Goal: Task Accomplishment & Management: Complete application form

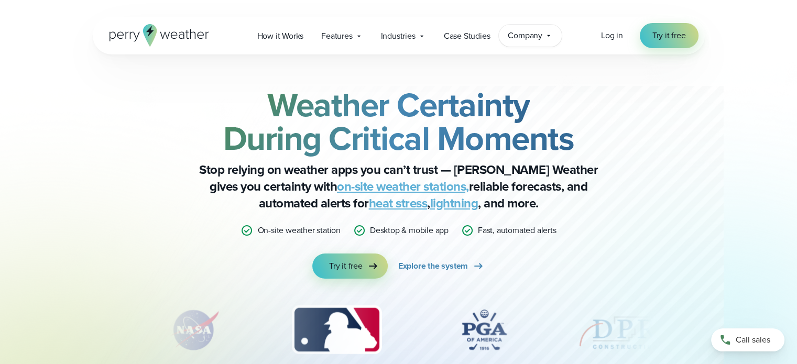
click at [549, 37] on icon at bounding box center [548, 35] width 8 height 8
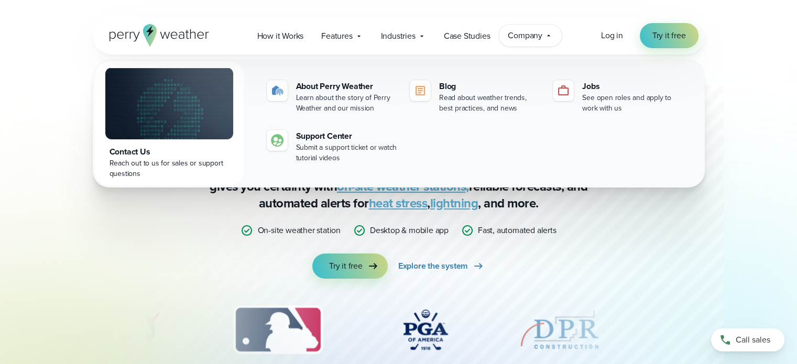
click at [549, 37] on icon at bounding box center [548, 35] width 8 height 8
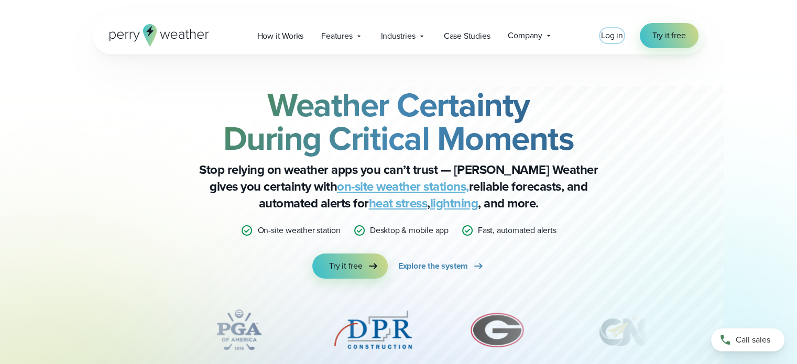
click at [607, 35] on span "Log in" at bounding box center [612, 35] width 22 height 12
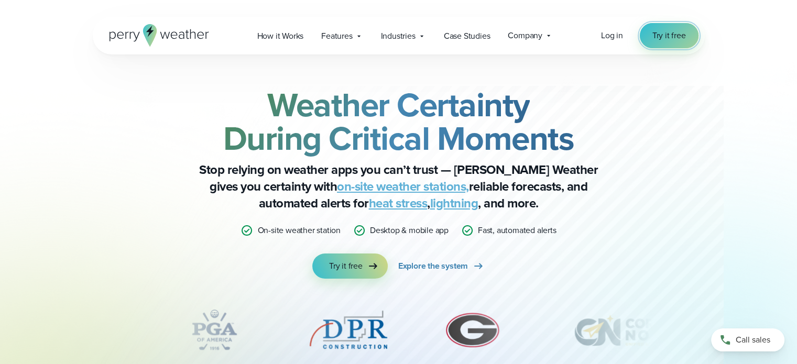
click at [673, 33] on span "Try it free" at bounding box center [669, 35] width 34 height 13
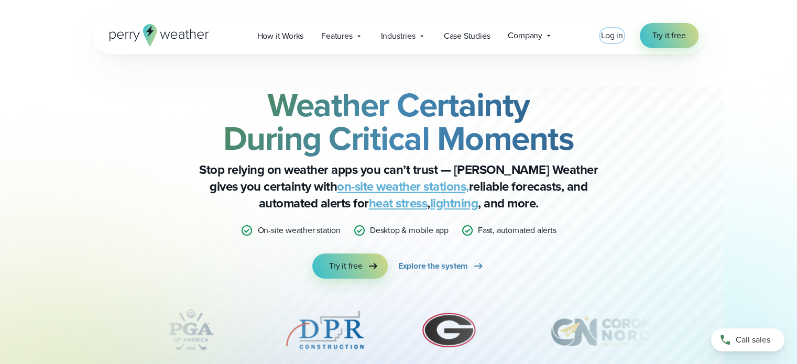
click at [614, 36] on span "Log in" at bounding box center [612, 35] width 22 height 12
